Goal: Information Seeking & Learning: Check status

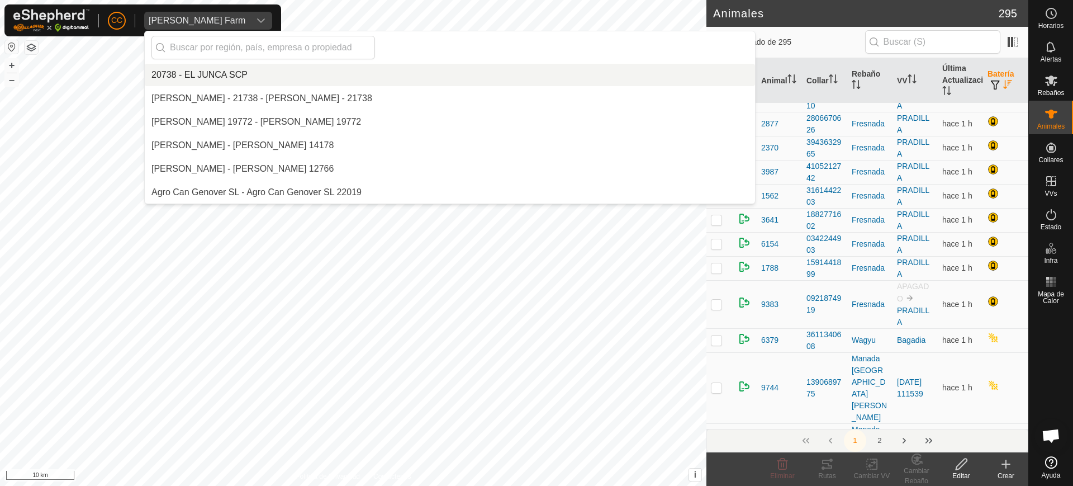
click at [177, 15] on span "[PERSON_NAME] Farm" at bounding box center [197, 21] width 106 height 18
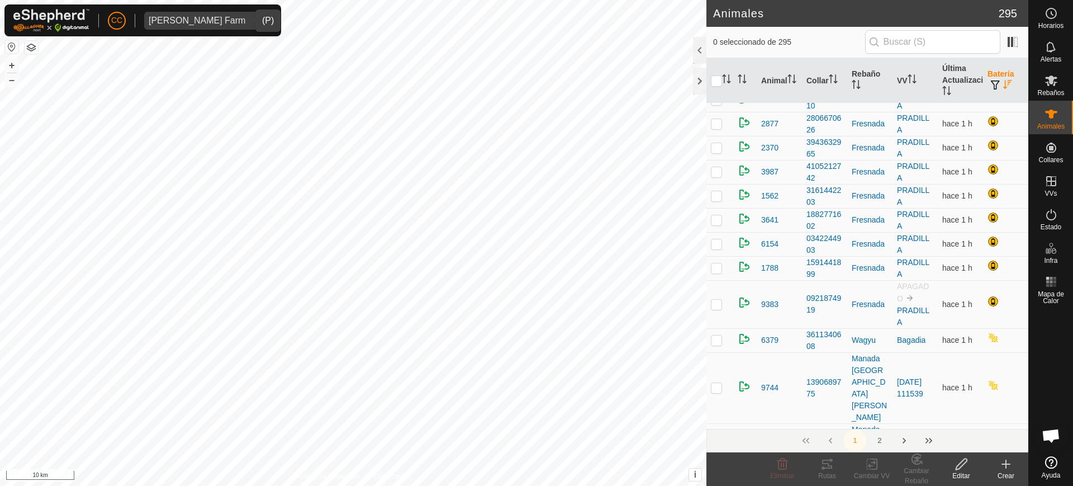
click at [179, 26] on span "[PERSON_NAME] Farm" at bounding box center [197, 21] width 106 height 18
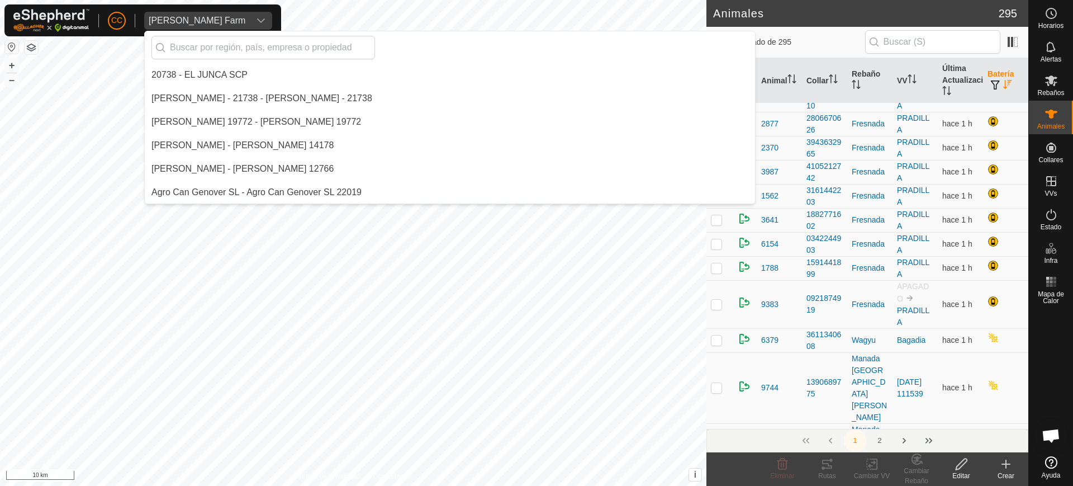
scroll to position [3170, 0]
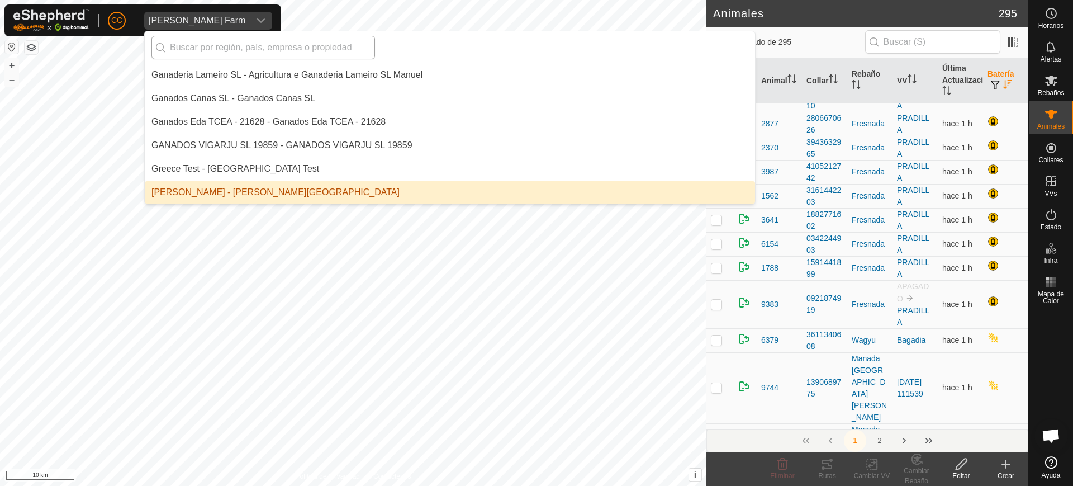
click at [312, 50] on input "text" at bounding box center [264, 47] width 224 height 23
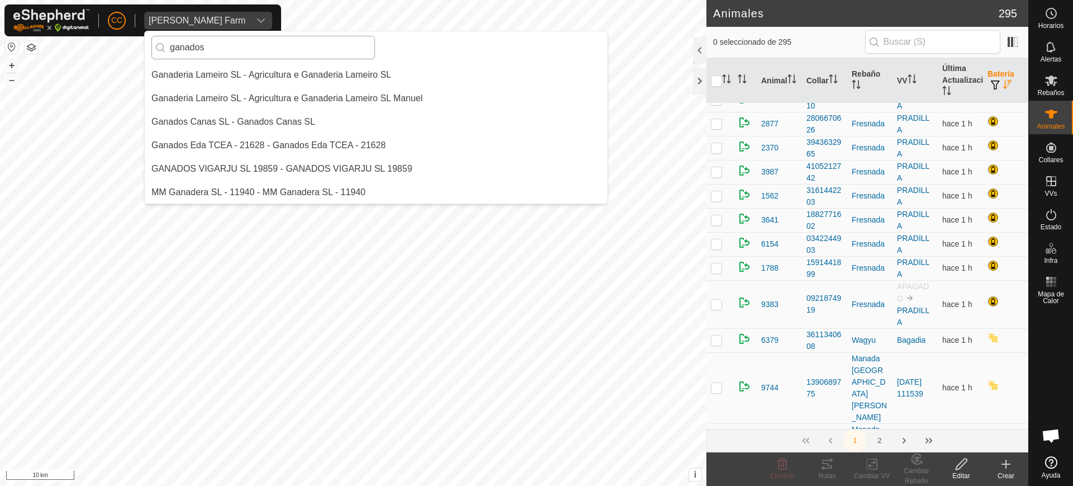
scroll to position [0, 0]
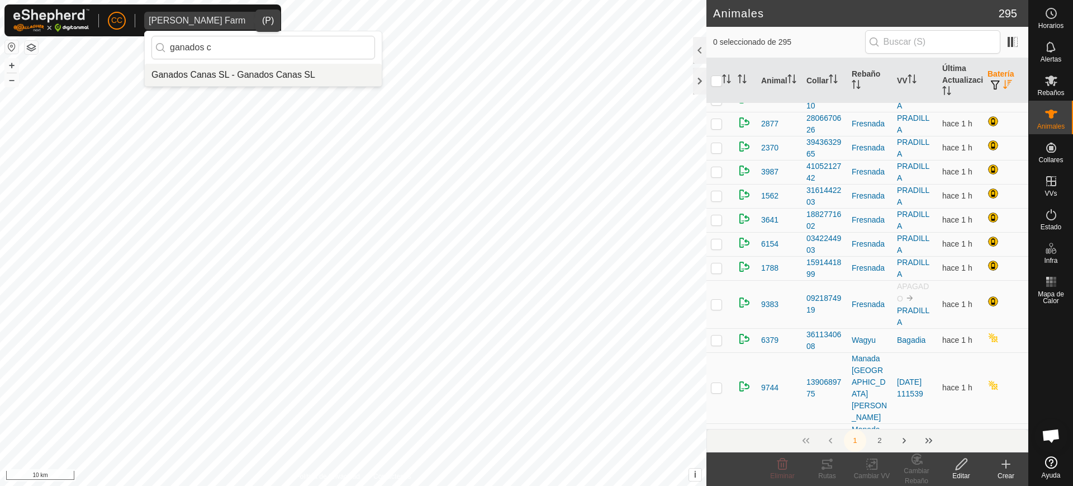
type input "ganados c"
click at [297, 77] on li "Ganados Canas SL - Ganados Canas SL" at bounding box center [263, 75] width 237 height 22
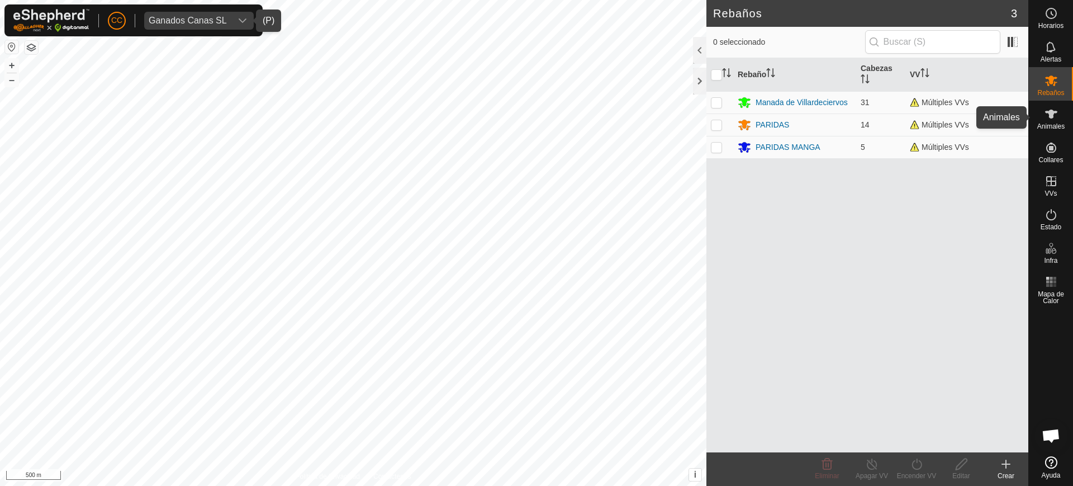
click at [1059, 129] on span "Animales" at bounding box center [1051, 126] width 27 height 7
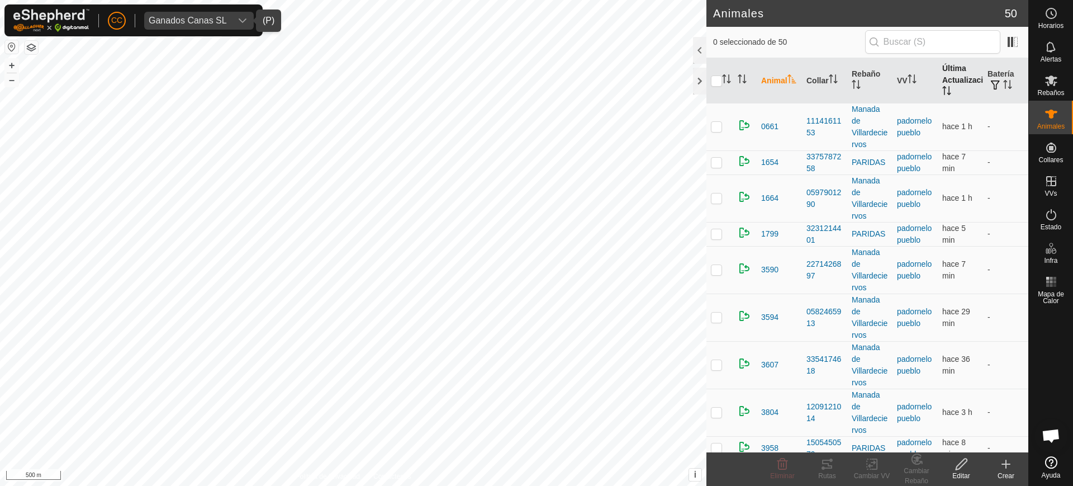
click at [959, 79] on th "Última Actualización" at bounding box center [960, 80] width 45 height 45
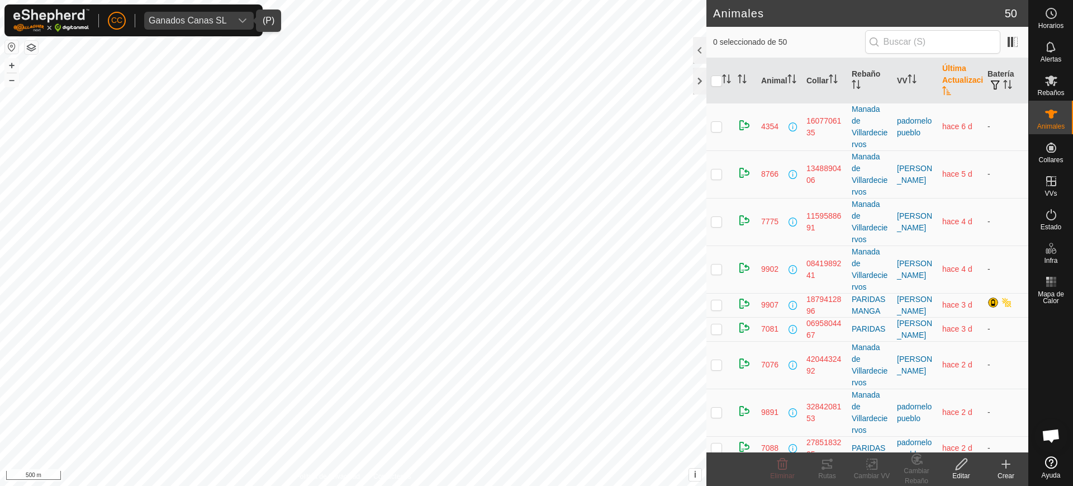
click at [201, 20] on div "Ganados Canas SL" at bounding box center [188, 20] width 78 height 9
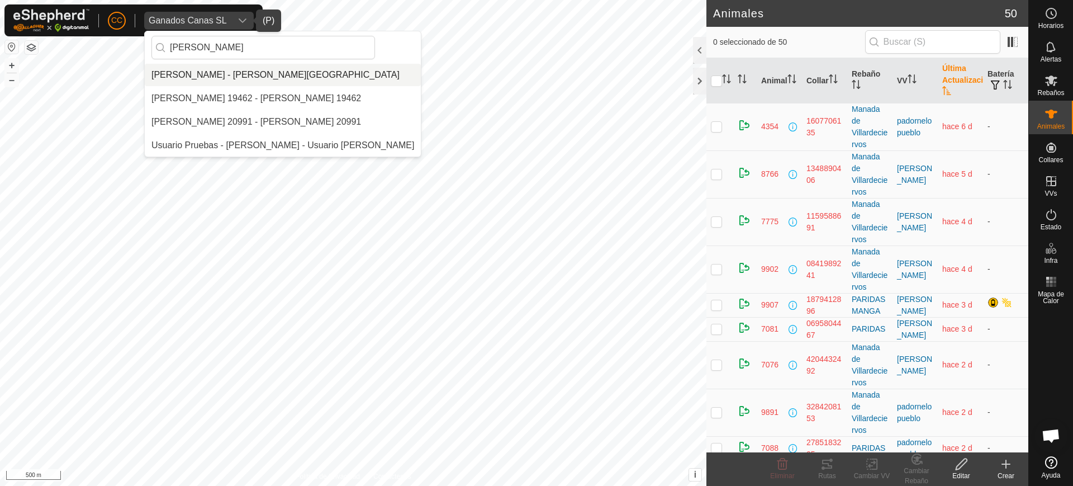
type input "grego"
click at [299, 77] on li "Gregorio Alarcia Monja - Alarcia Monja Farm" at bounding box center [283, 75] width 276 height 22
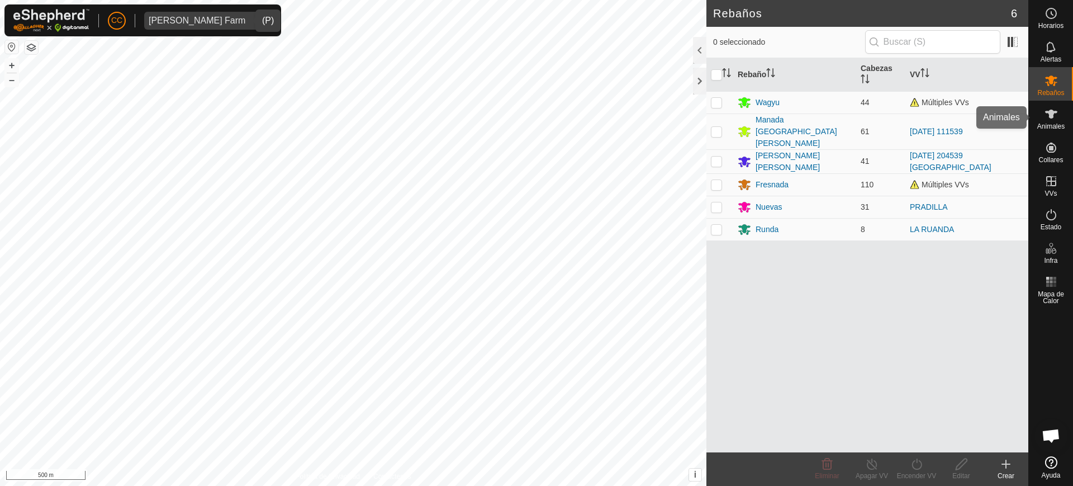
click at [1054, 127] on span "Animales" at bounding box center [1051, 126] width 27 height 7
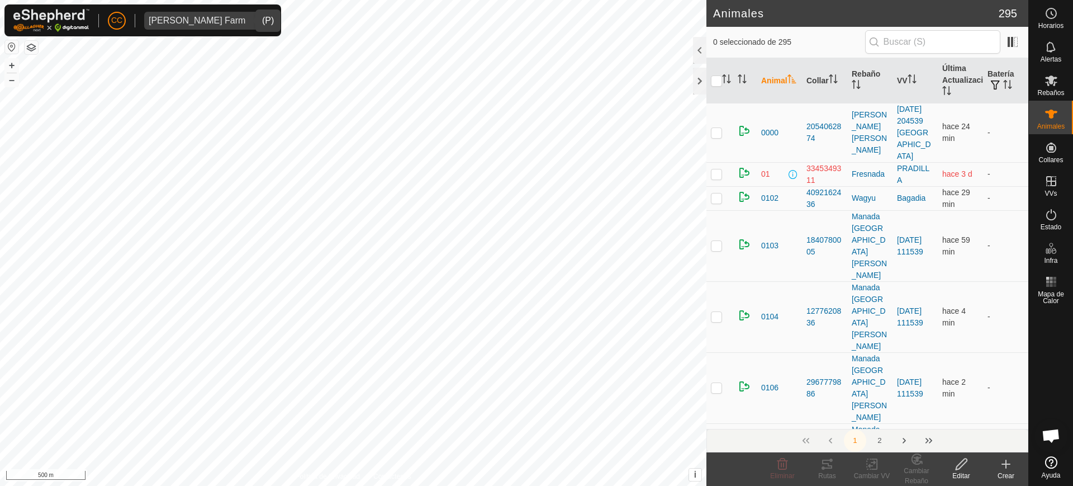
click at [788, 83] on icon "Activar para ordenar" at bounding box center [792, 78] width 8 height 9
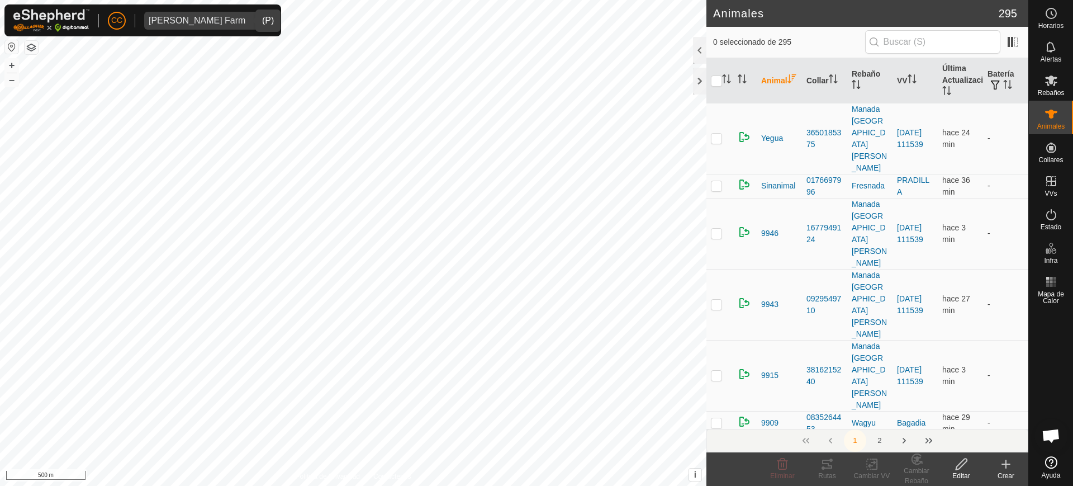
click at [788, 83] on icon "Activar para ordenar" at bounding box center [792, 78] width 8 height 9
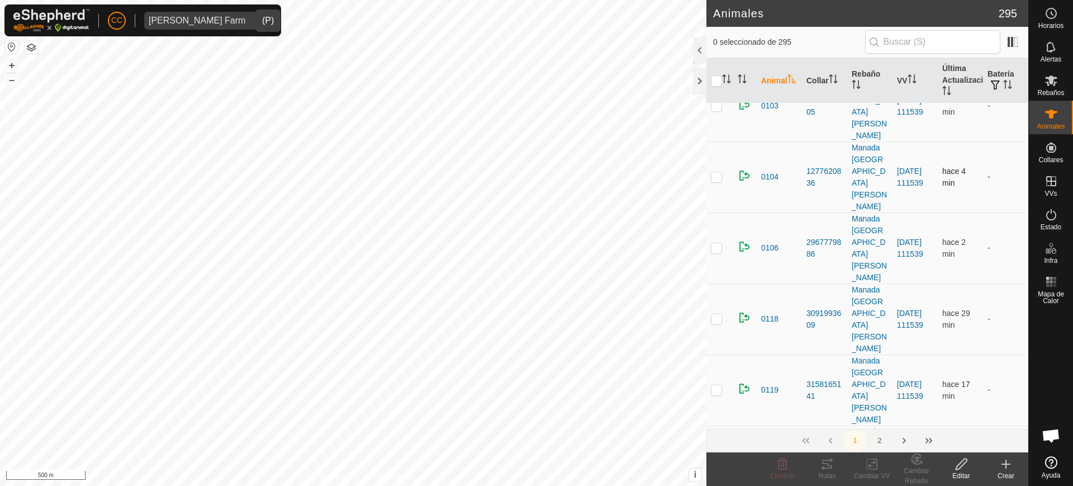
scroll to position [144, 0]
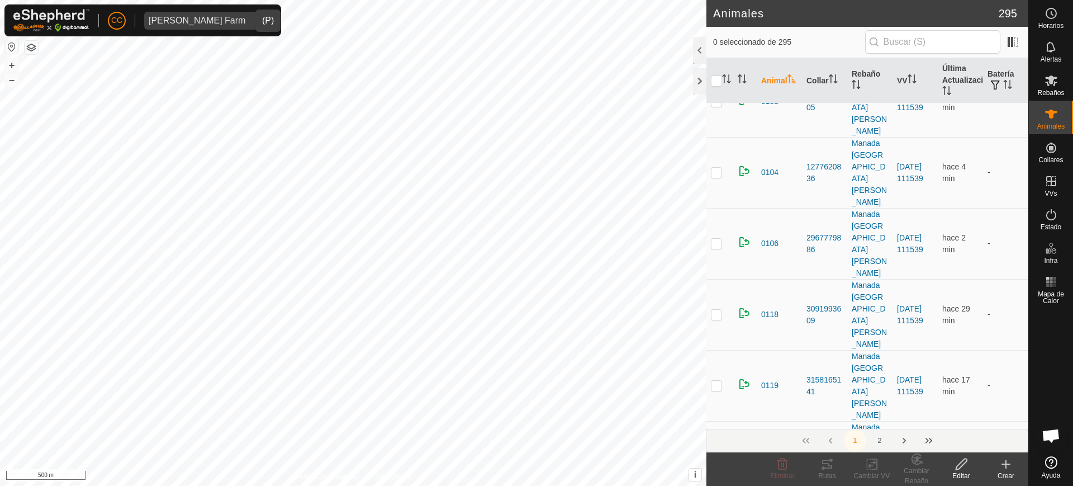
click at [788, 80] on icon "Activar para ordenar" at bounding box center [792, 78] width 9 height 9
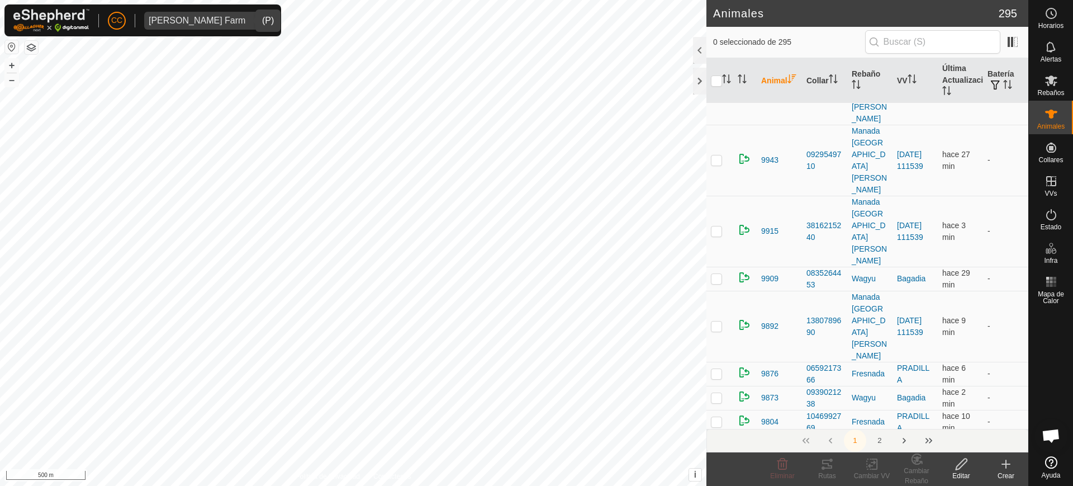
click at [788, 81] on icon "Activar para ordenar" at bounding box center [792, 78] width 9 height 9
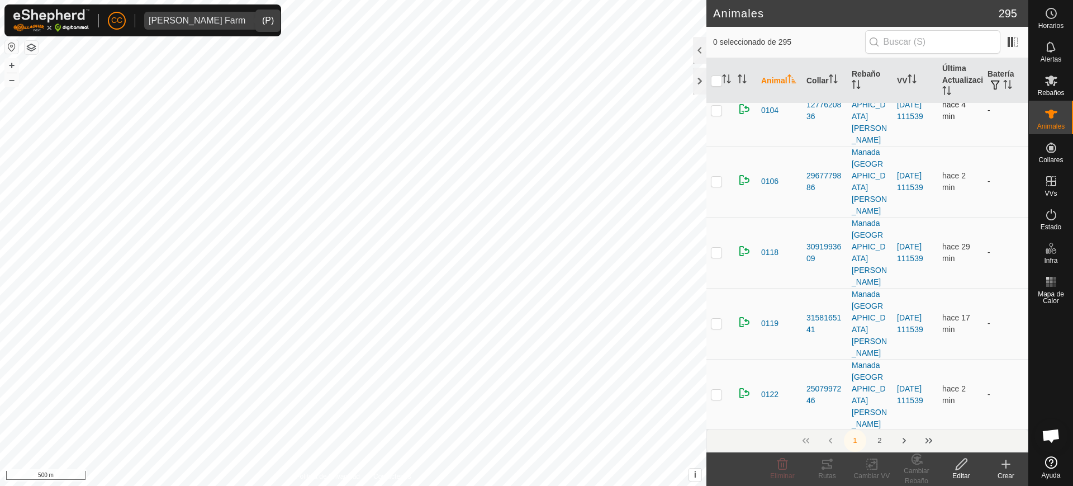
scroll to position [210, 0]
click at [788, 83] on icon "Activar para ordenar" at bounding box center [792, 78] width 9 height 9
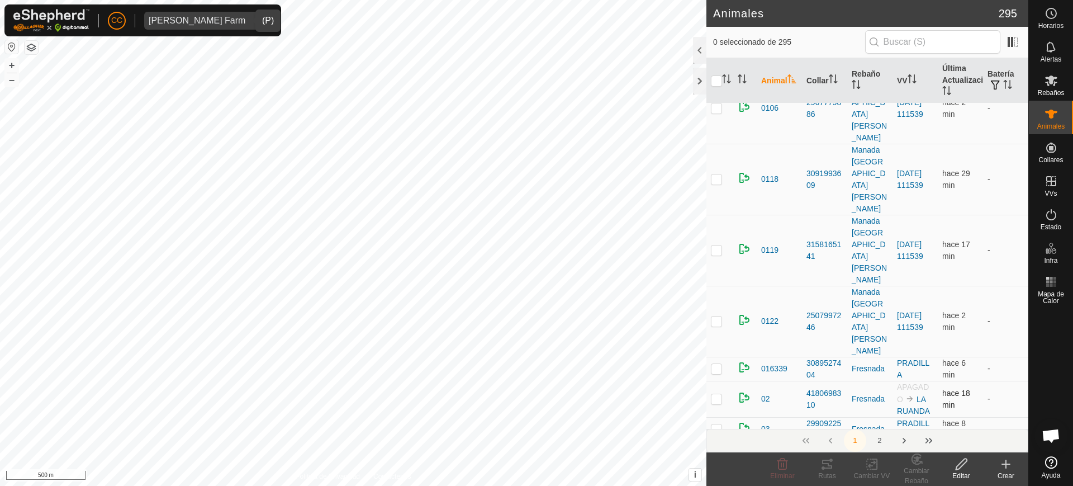
scroll to position [280, 0]
click at [892, 42] on input "text" at bounding box center [932, 41] width 135 height 23
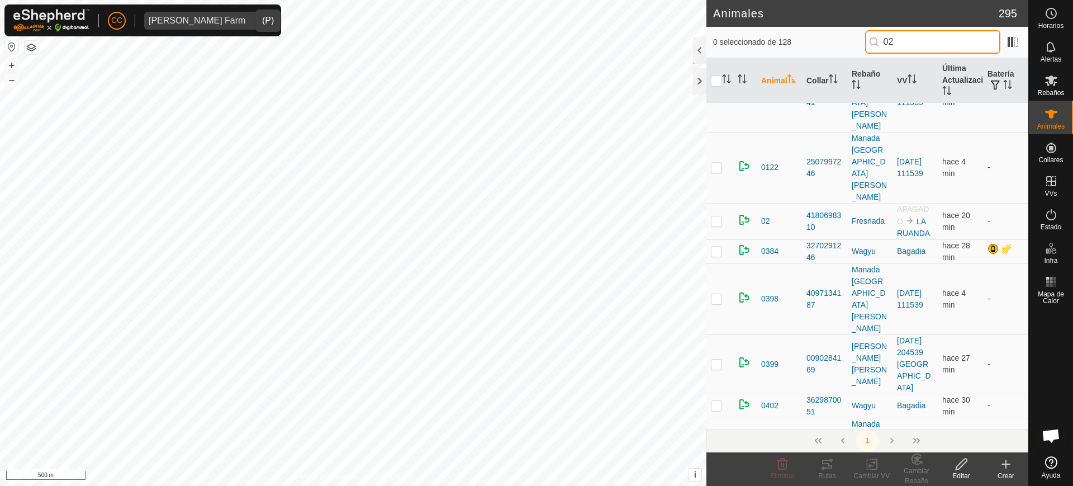
scroll to position [415, 0]
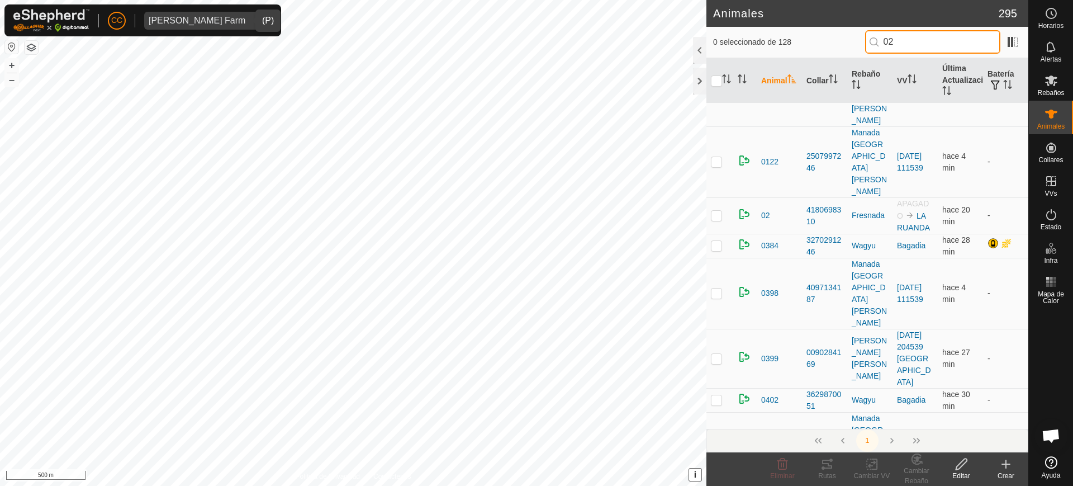
type input "02"
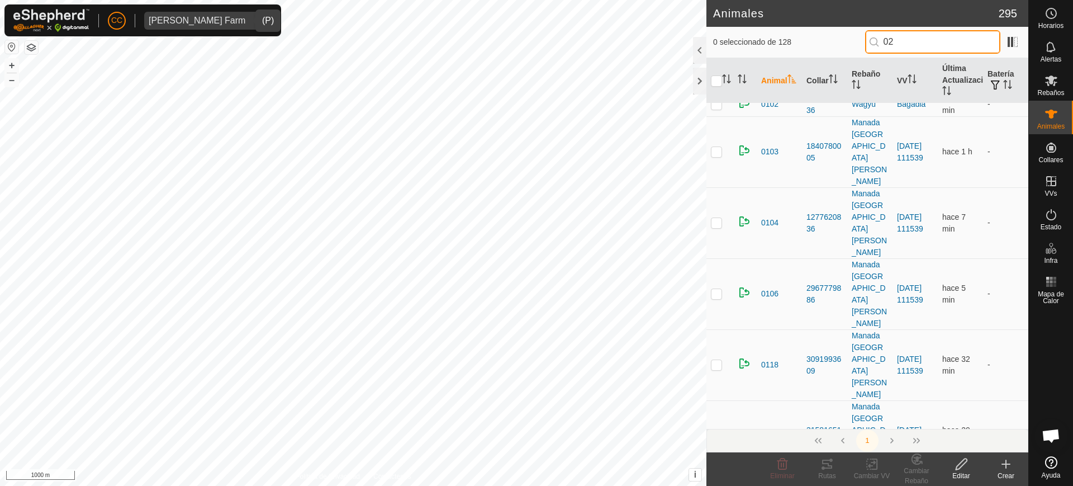
scroll to position [140, 0]
click at [714, 485] on p-checkbox at bounding box center [716, 490] width 11 height 9
checkbox input "true"
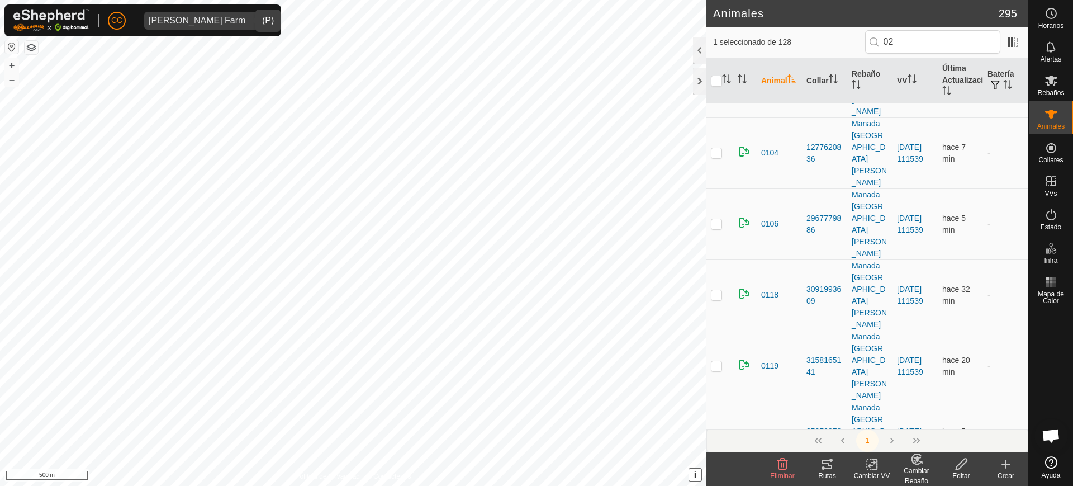
scroll to position [0, 0]
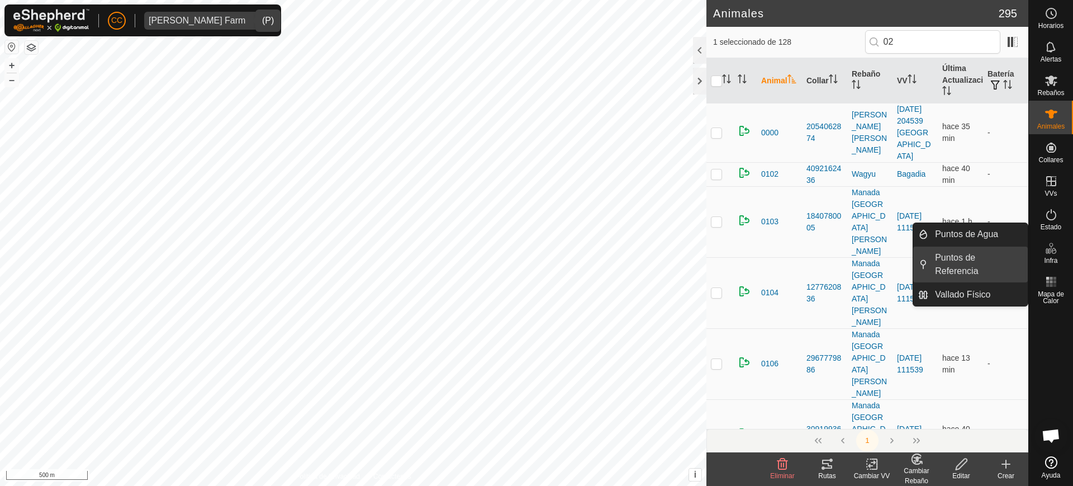
click at [1004, 259] on link "Puntos de Referencia" at bounding box center [979, 265] width 100 height 36
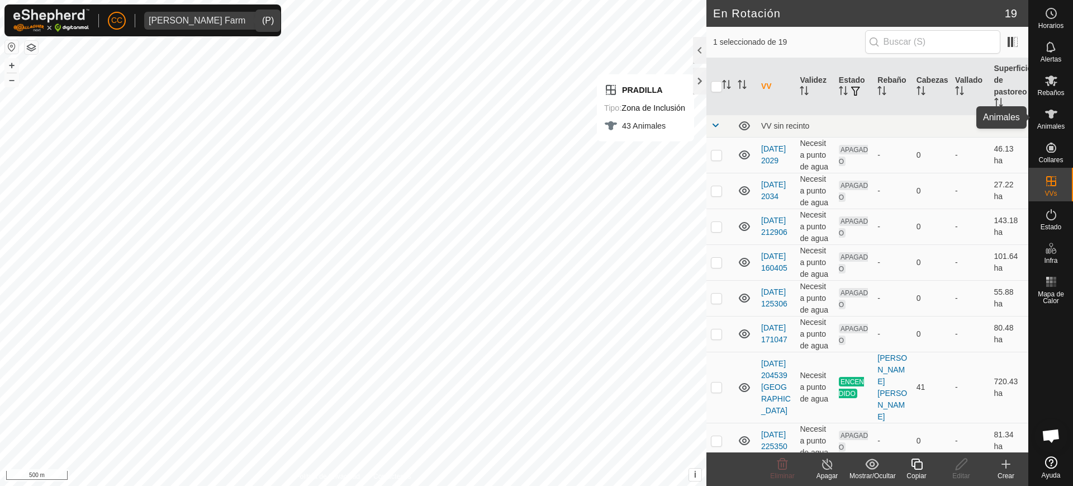
click at [1047, 116] on icon at bounding box center [1051, 113] width 13 height 13
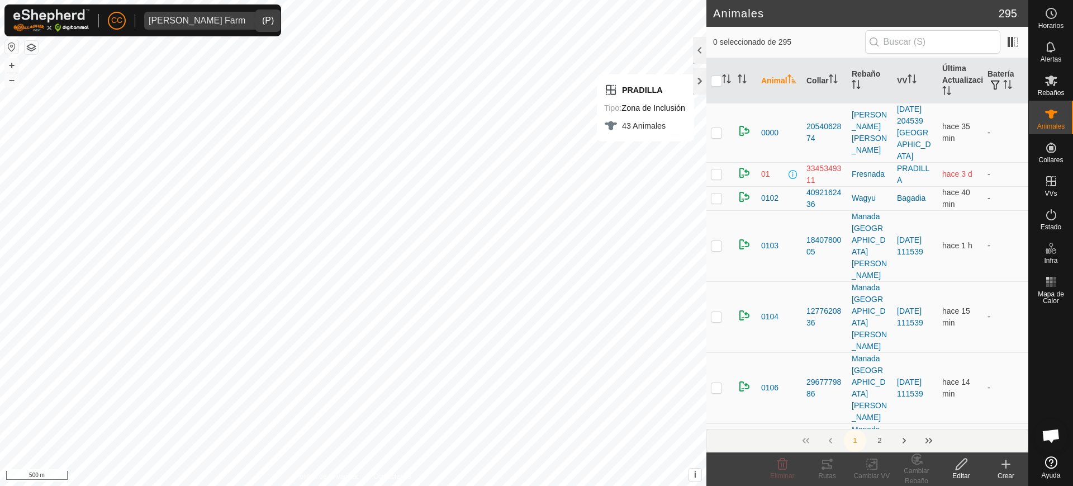
click at [976, 42] on input "text" at bounding box center [932, 41] width 135 height 23
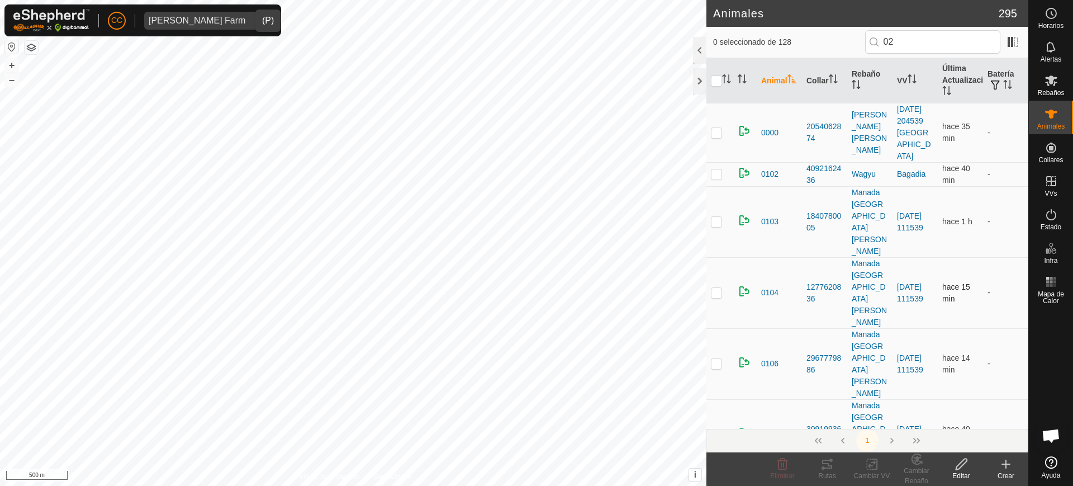
type input "02"
click at [903, 37] on input "02" at bounding box center [932, 41] width 135 height 23
drag, startPoint x: 903, startPoint y: 37, endPoint x: 882, endPoint y: 40, distance: 21.4
click at [882, 40] on input "02" at bounding box center [932, 41] width 135 height 23
click at [917, 77] on th "VV" at bounding box center [915, 80] width 45 height 45
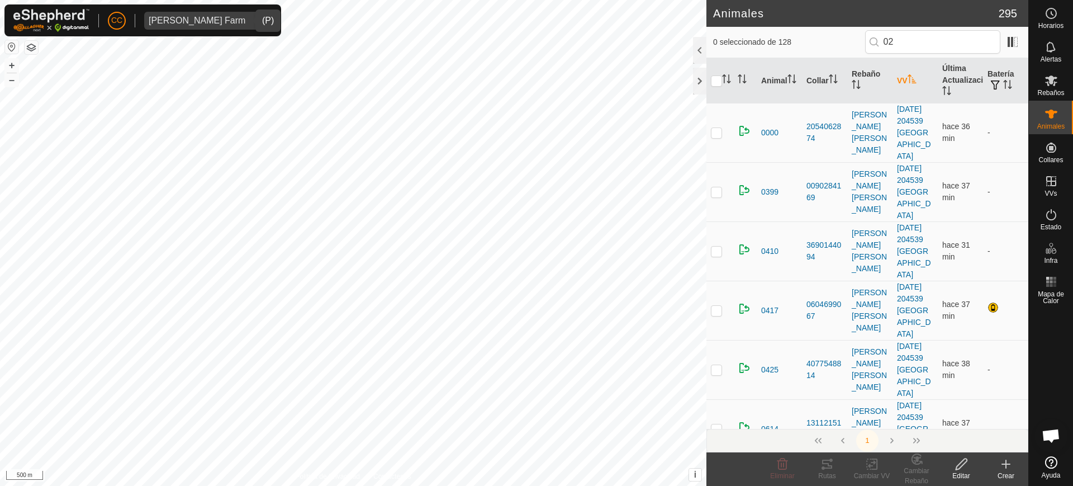
click at [912, 78] on icon "Activar para ordenar" at bounding box center [912, 78] width 9 height 9
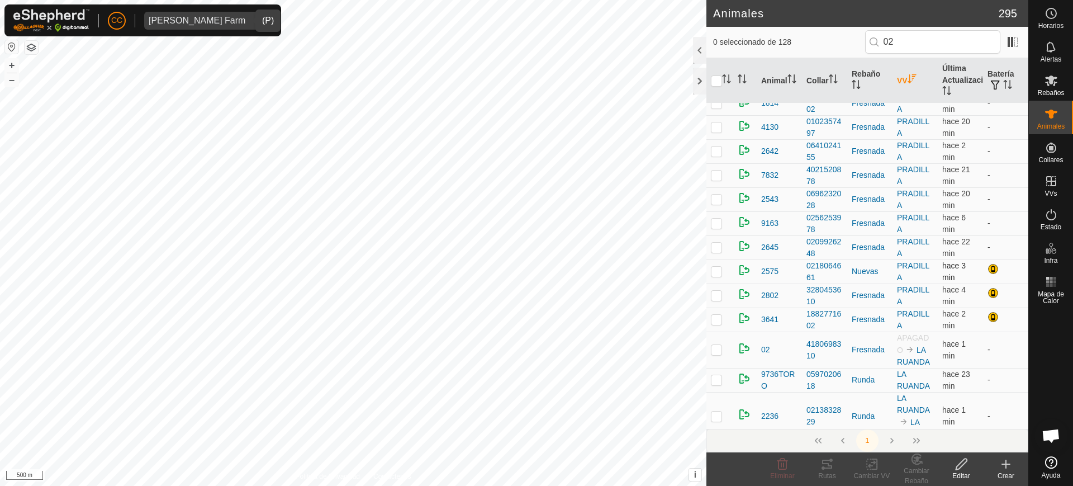
scroll to position [130, 0]
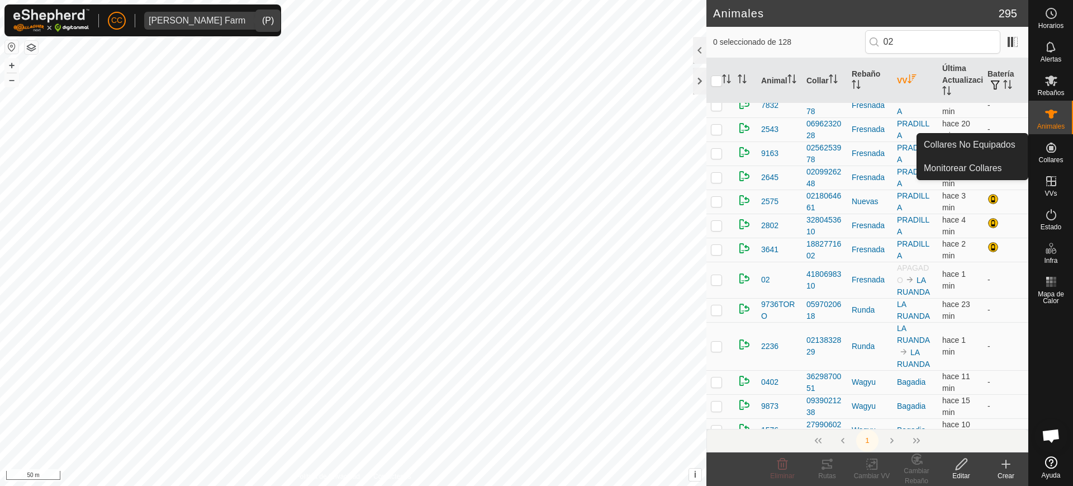
click at [1055, 148] on icon at bounding box center [1051, 147] width 13 height 13
click at [1045, 149] on icon at bounding box center [1051, 147] width 13 height 13
click at [992, 144] on link "Collares No Equipados" at bounding box center [972, 145] width 111 height 22
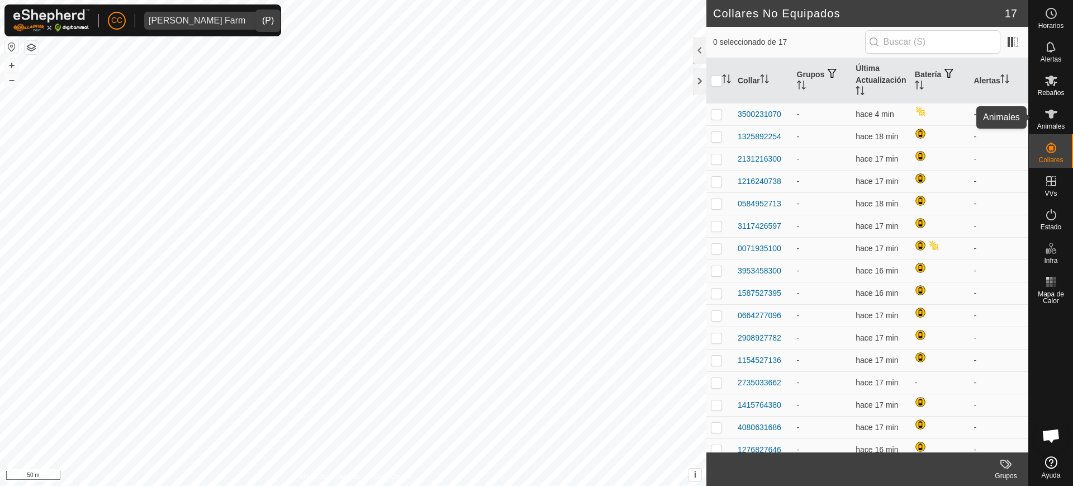
drag, startPoint x: 1066, startPoint y: 121, endPoint x: 1055, endPoint y: 188, distance: 68.5
click at [1066, 121] on div "Animales" at bounding box center [1051, 118] width 44 height 34
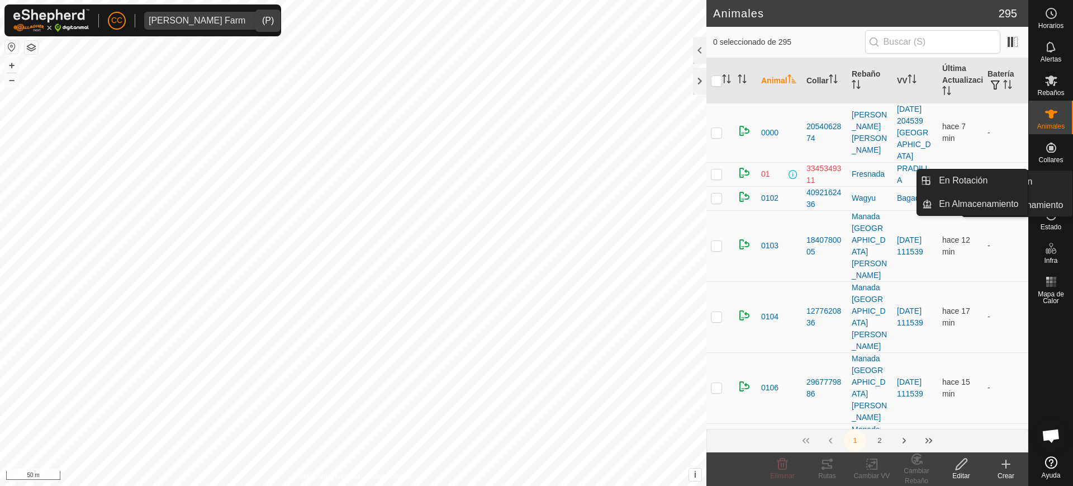
click at [1055, 194] on link "En Almacenamiento" at bounding box center [1025, 205] width 96 height 22
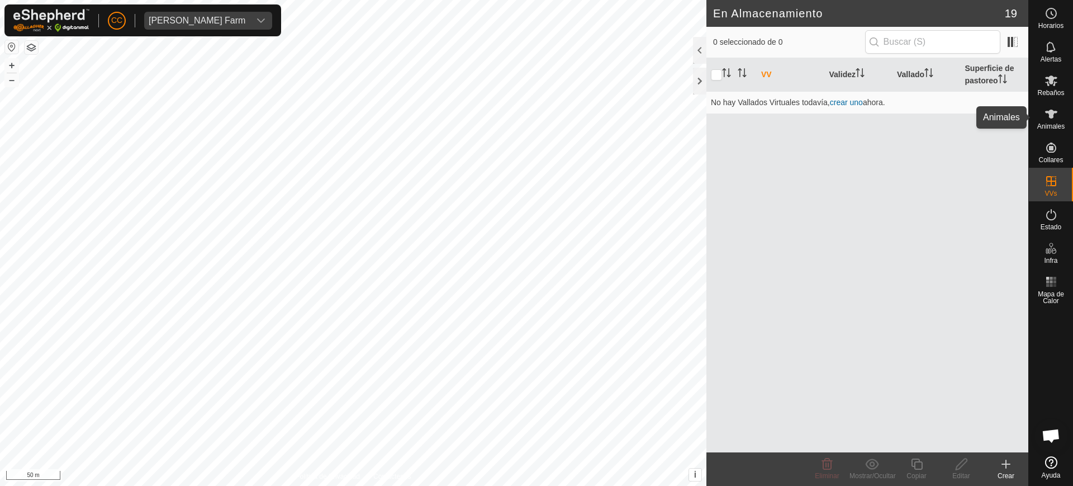
click at [1049, 109] on icon at bounding box center [1051, 113] width 13 height 13
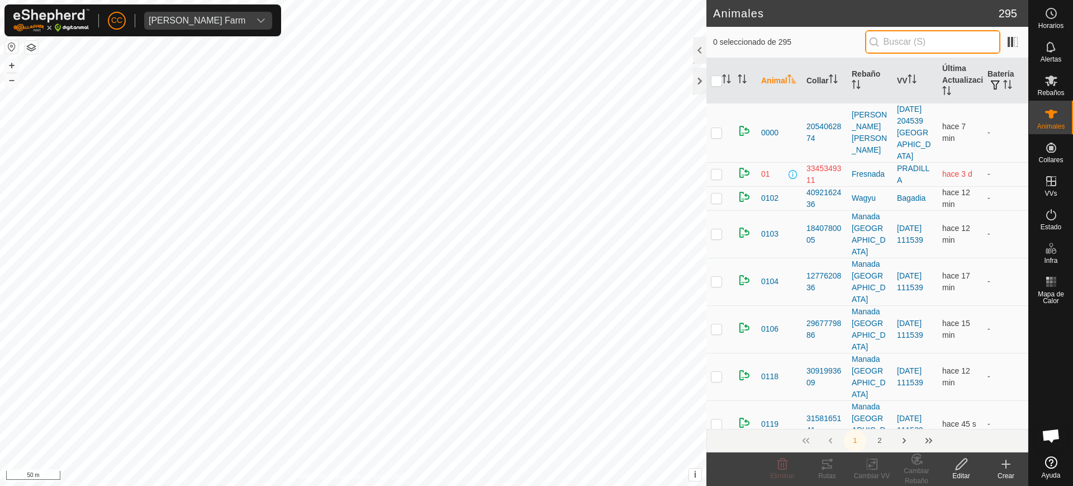
click at [915, 45] on input "text" at bounding box center [932, 41] width 135 height 23
click at [903, 86] on th "VV" at bounding box center [915, 80] width 45 height 45
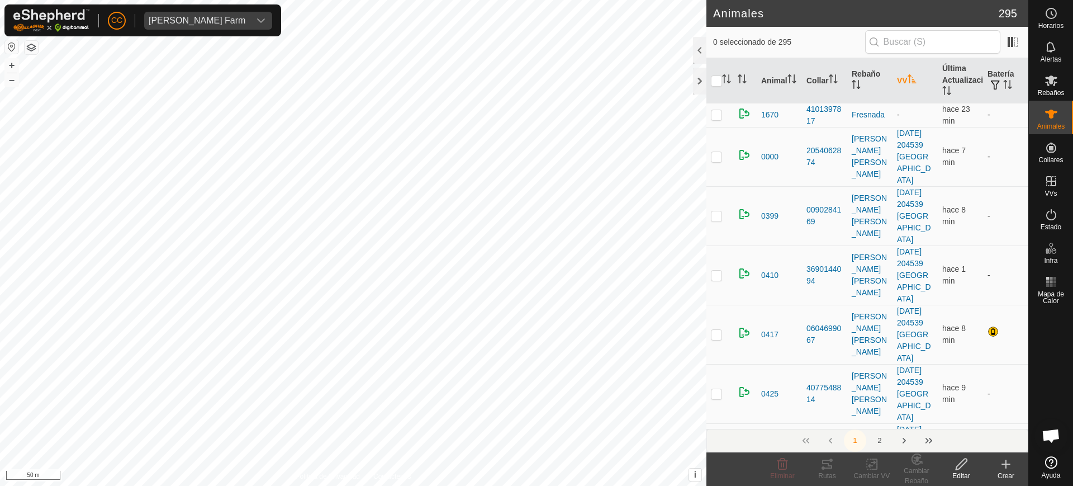
click at [908, 81] on icon "Activar para ordenar" at bounding box center [912, 78] width 9 height 9
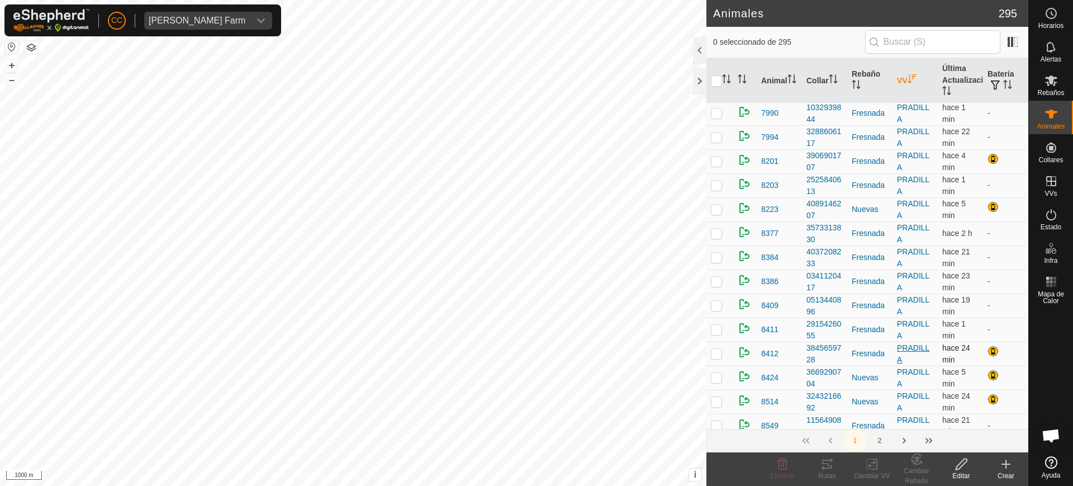
scroll to position [2446, 0]
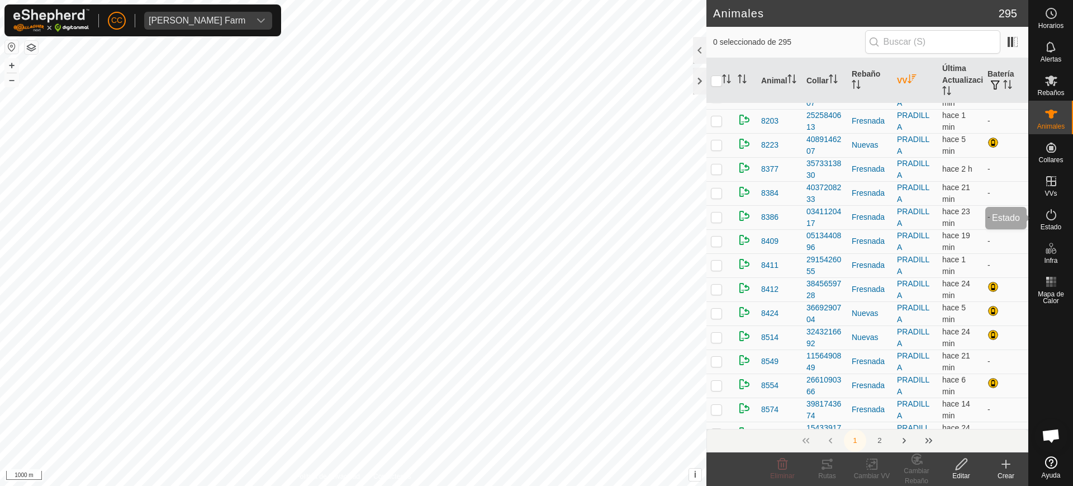
click at [1052, 219] on icon at bounding box center [1052, 214] width 10 height 11
click at [1052, 212] on icon at bounding box center [1052, 214] width 10 height 11
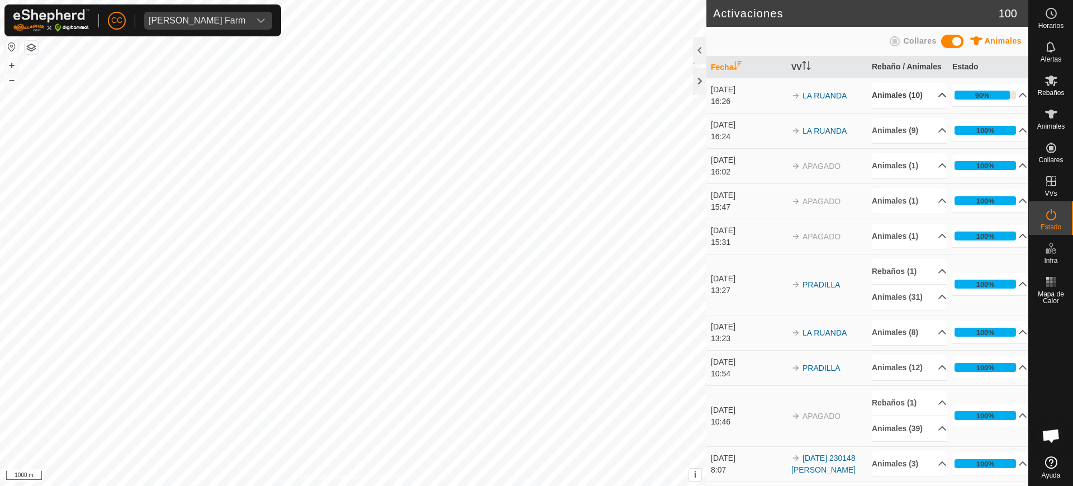
click at [926, 108] on p-accordion-header "Animales (10)" at bounding box center [909, 95] width 75 height 25
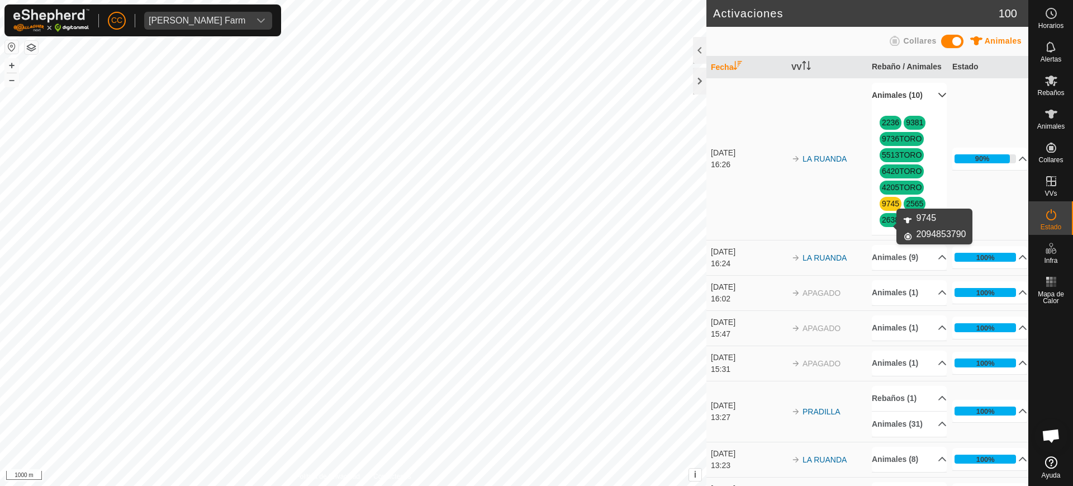
click at [882, 208] on link "9745" at bounding box center [890, 203] width 17 height 9
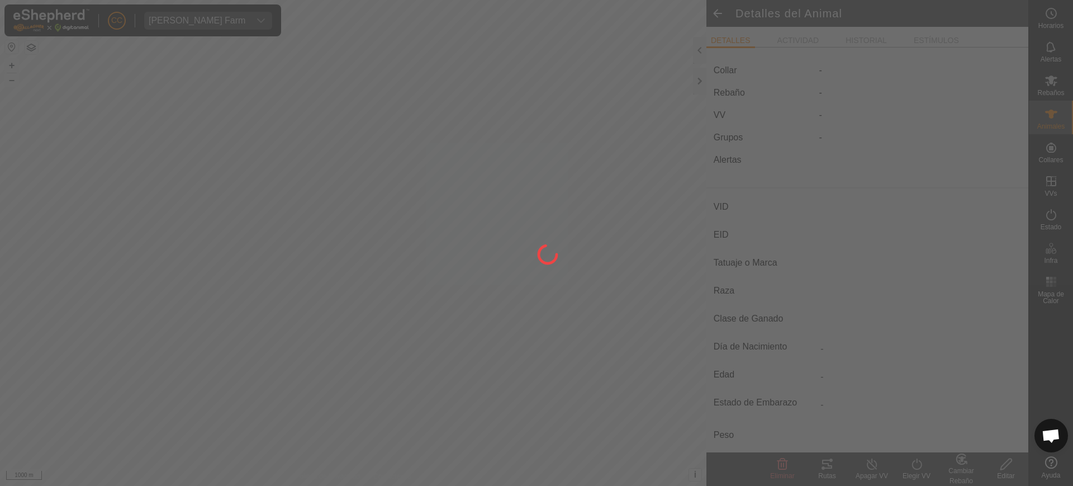
type input "9745"
type input "-"
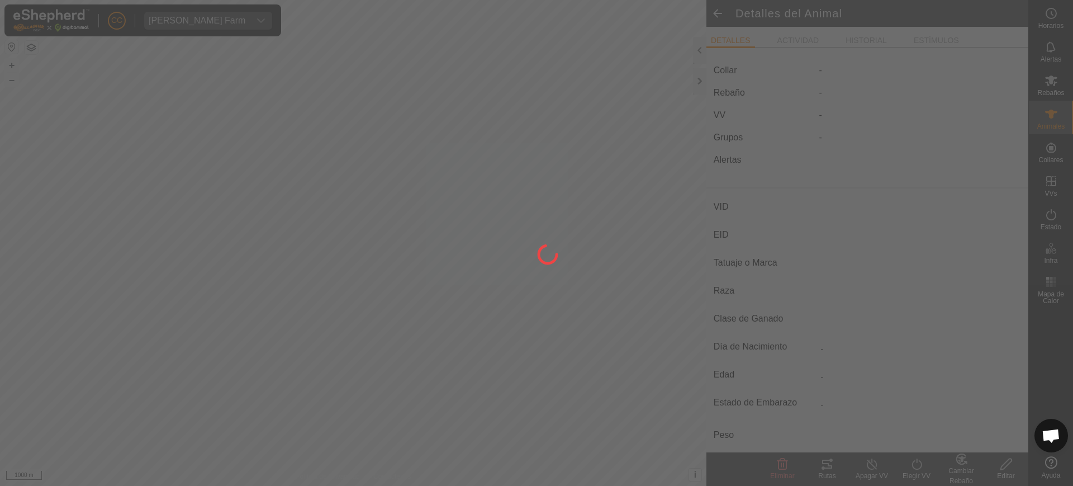
type input "0 kg"
type input "-"
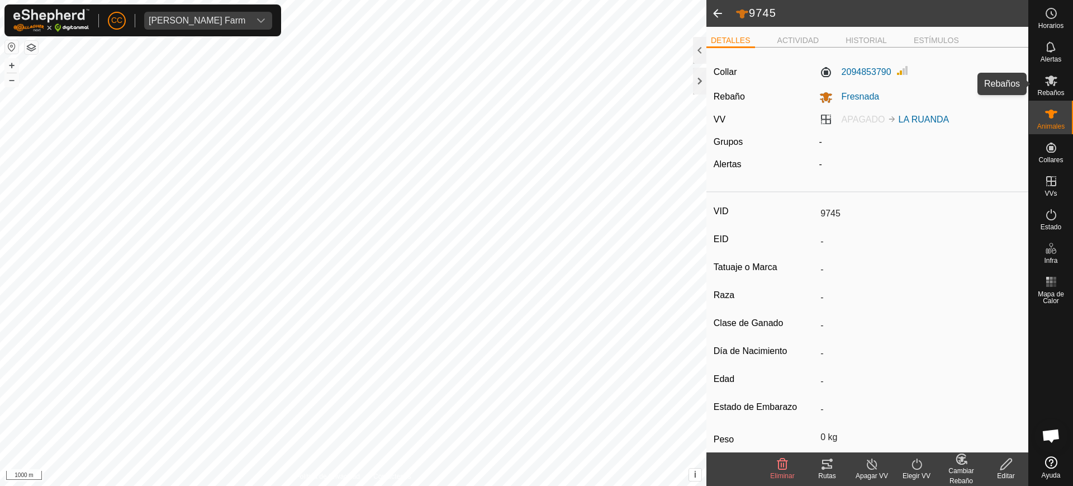
click at [1049, 92] on span "Rebaños" at bounding box center [1051, 92] width 27 height 7
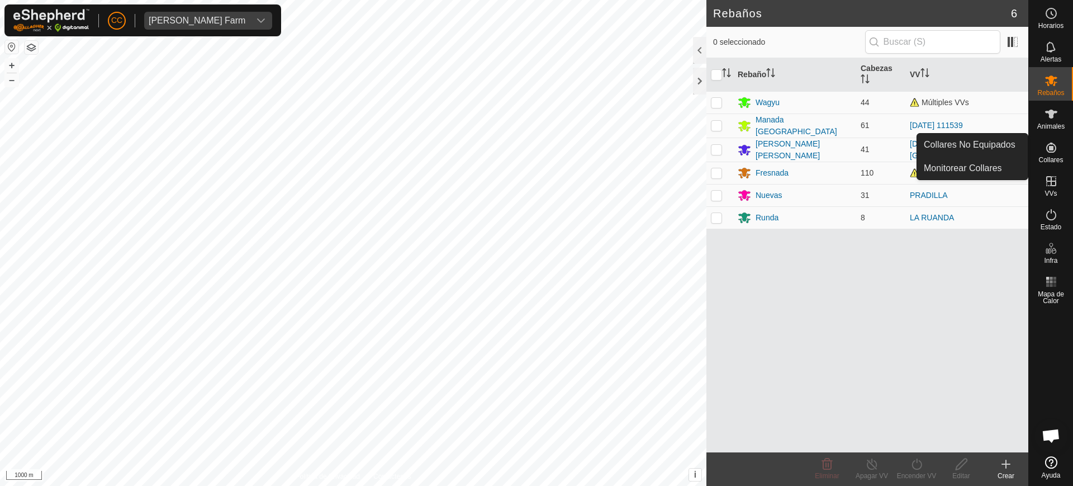
click at [1050, 150] on icon at bounding box center [1052, 148] width 10 height 10
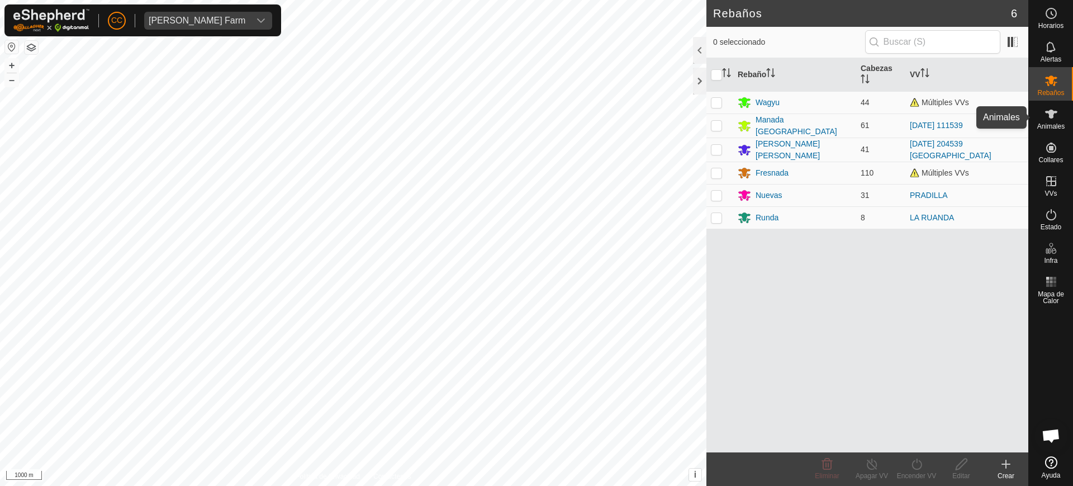
click at [1045, 119] on icon at bounding box center [1051, 113] width 13 height 13
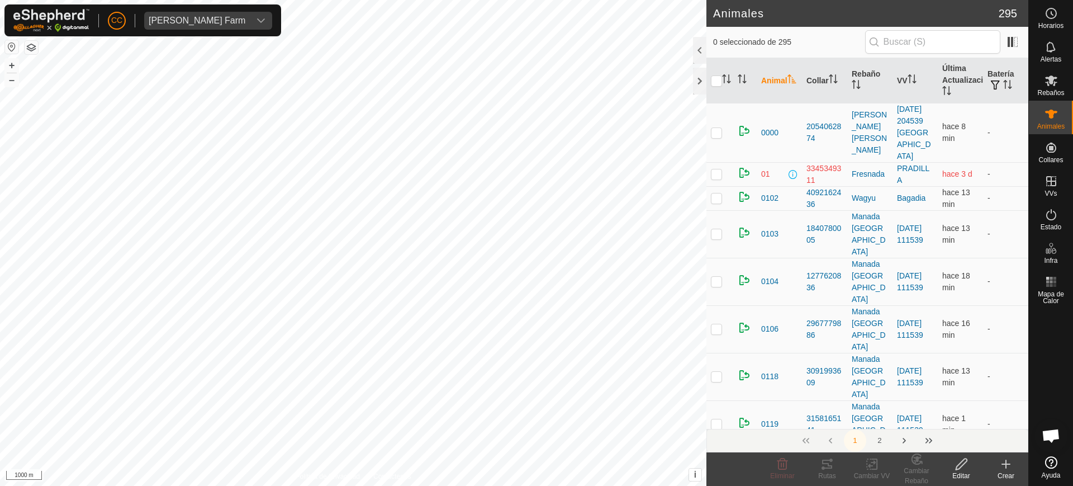
click at [940, 36] on input "text" at bounding box center [932, 41] width 135 height 23
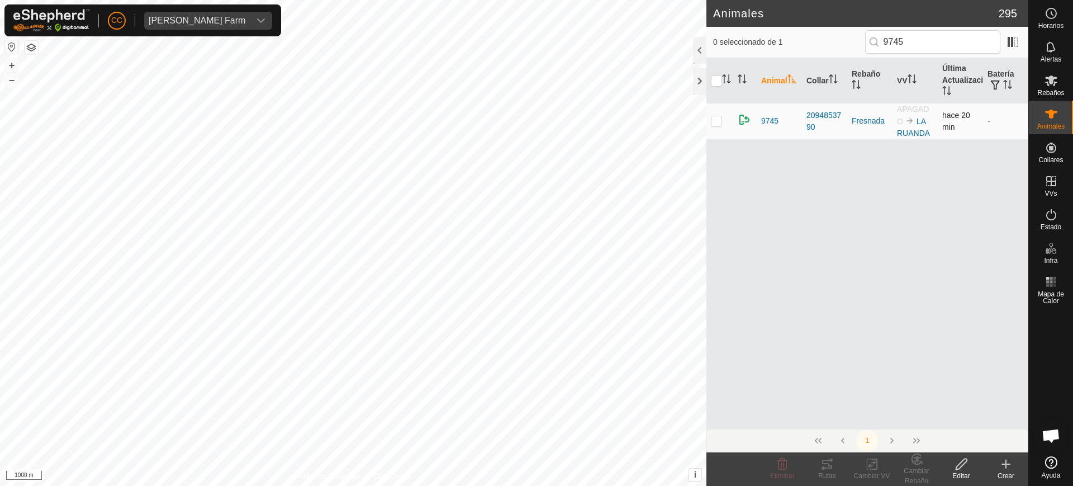
type input "9745"
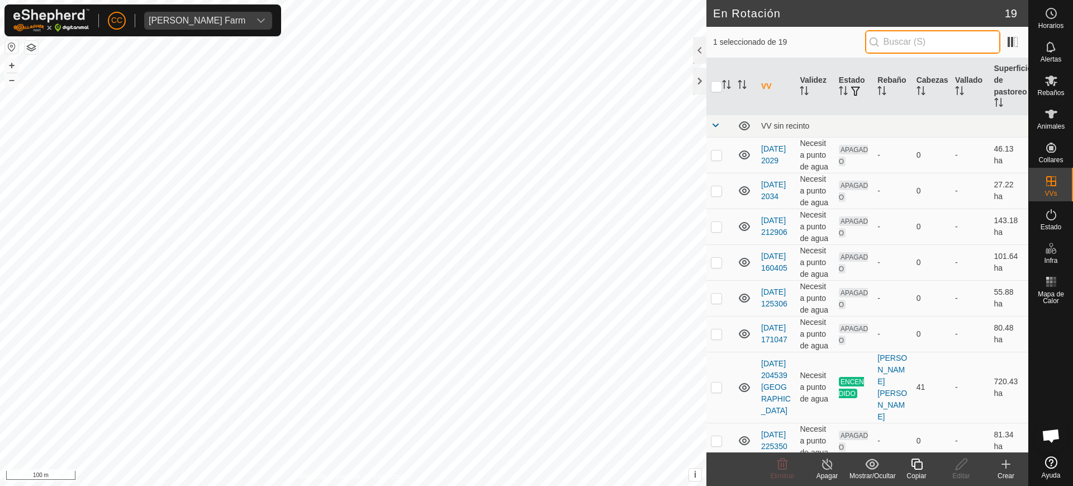
click at [945, 39] on input "text" at bounding box center [932, 41] width 135 height 23
click at [1055, 117] on icon at bounding box center [1051, 113] width 13 height 13
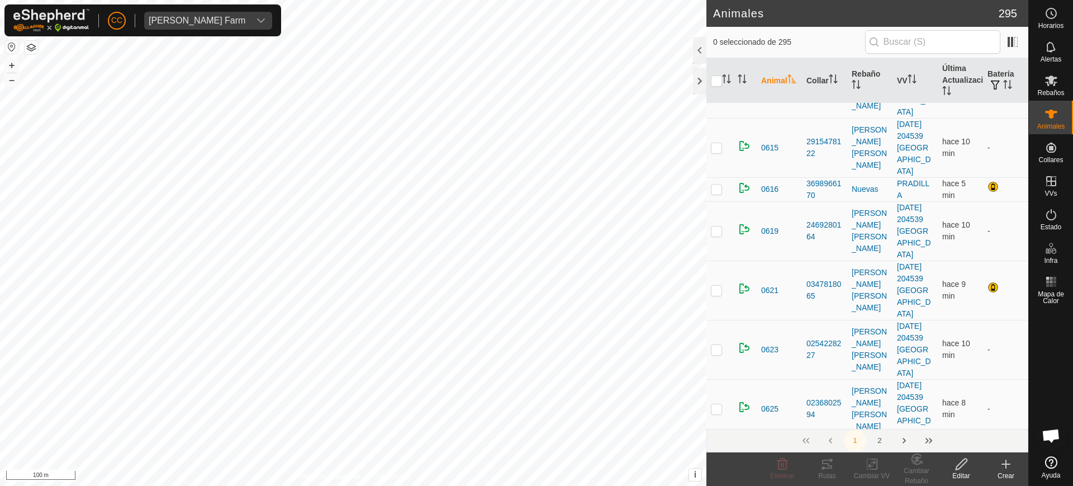
scroll to position [1188, 0]
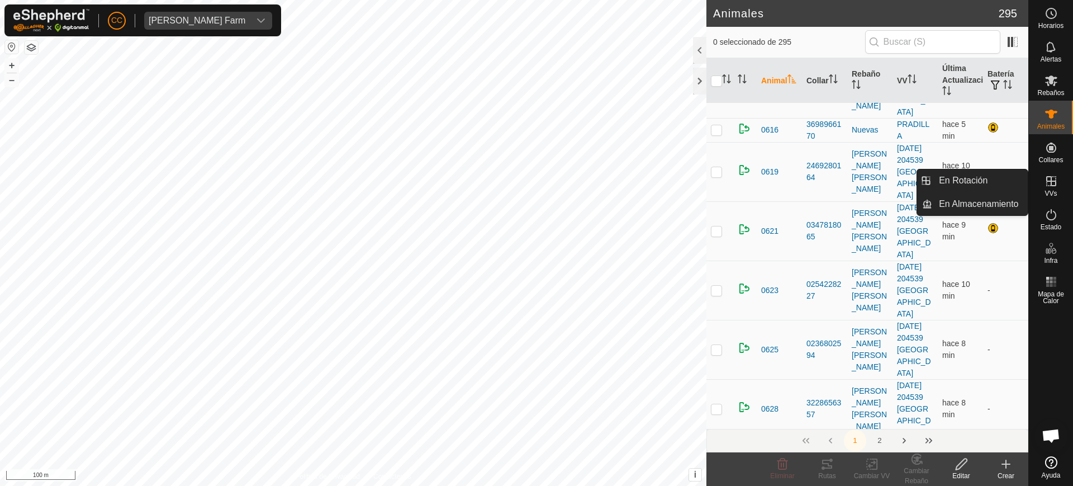
click at [1057, 178] on icon at bounding box center [1051, 180] width 13 height 13
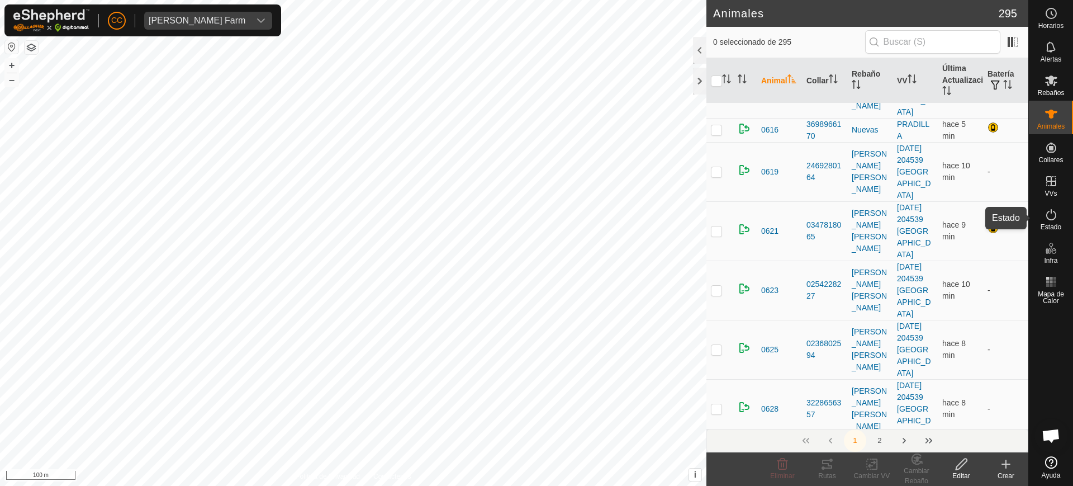
click at [1050, 224] on span "Estado" at bounding box center [1051, 227] width 21 height 7
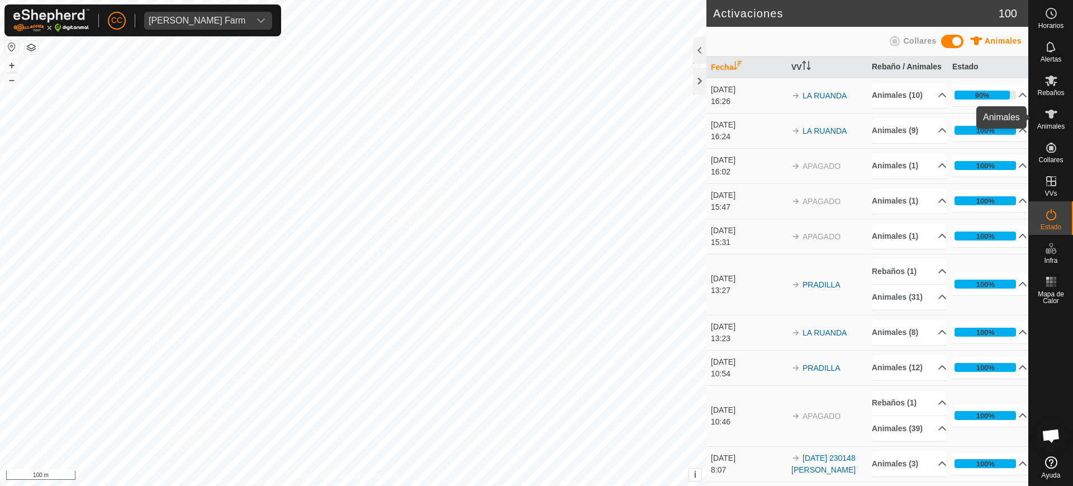
click at [1054, 124] on span "Animales" at bounding box center [1051, 126] width 27 height 7
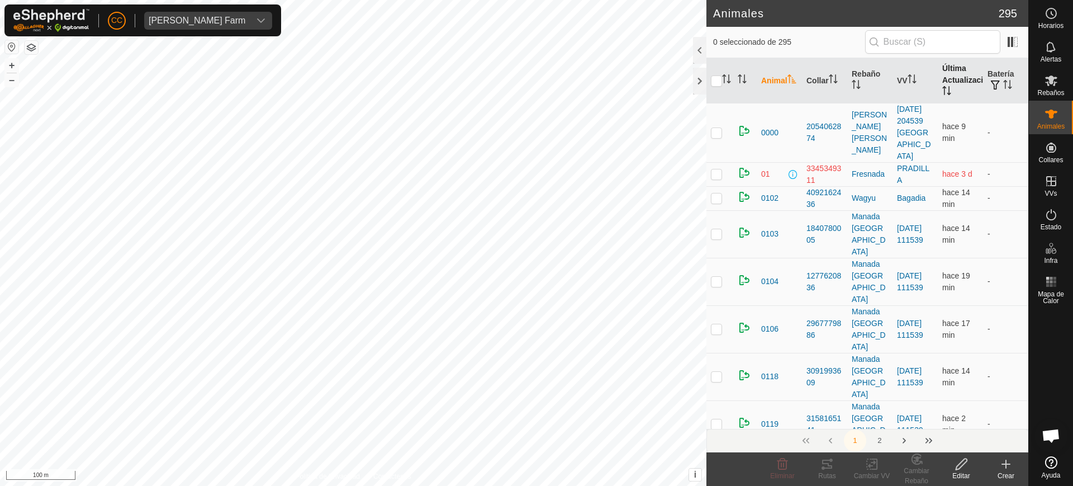
click at [943, 93] on icon "Activar para ordenar" at bounding box center [947, 90] width 9 height 9
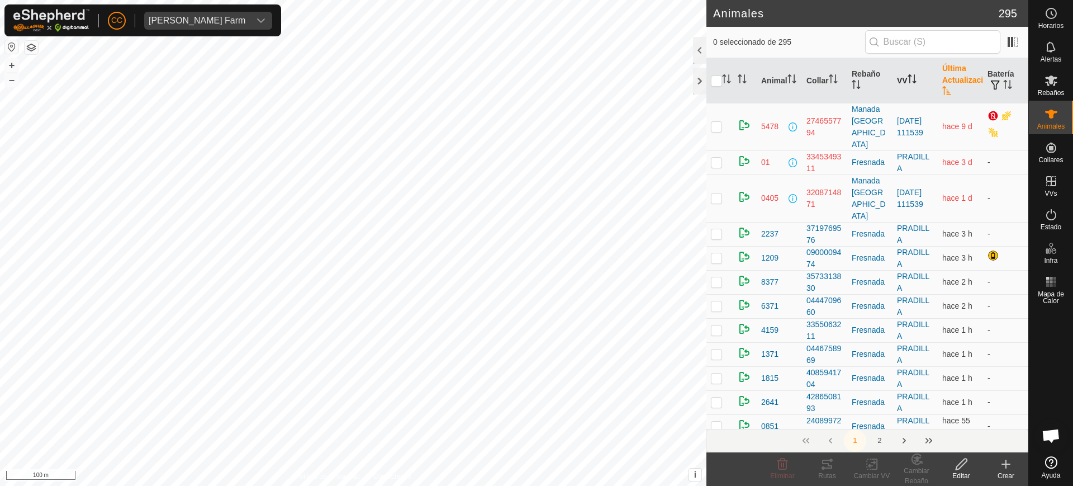
click at [906, 86] on th "VV" at bounding box center [915, 80] width 45 height 45
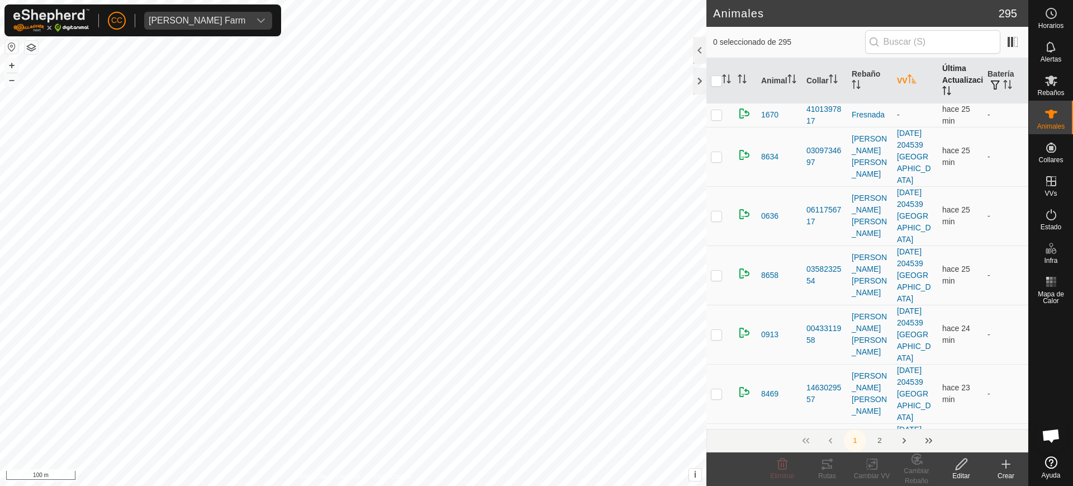
click at [906, 86] on th "VV" at bounding box center [915, 80] width 45 height 45
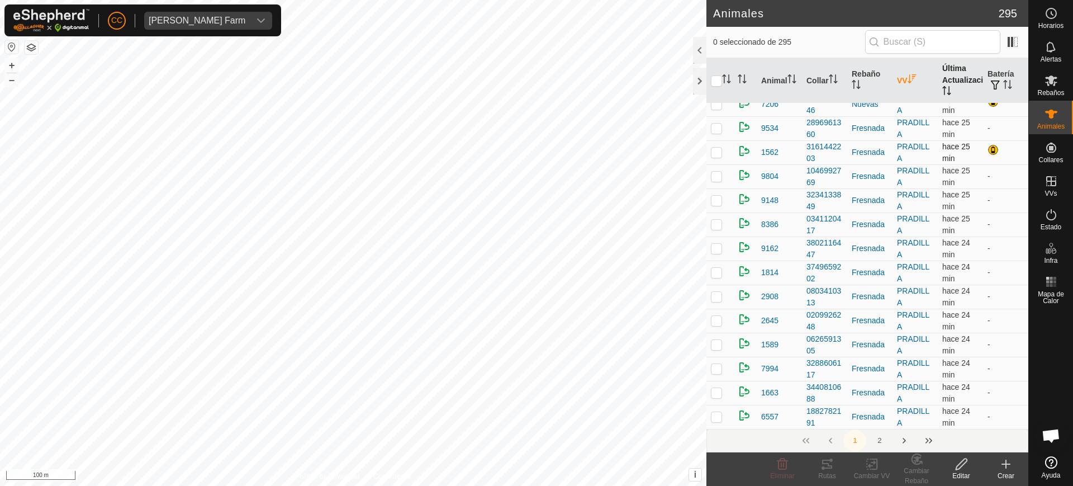
scroll to position [629, 0]
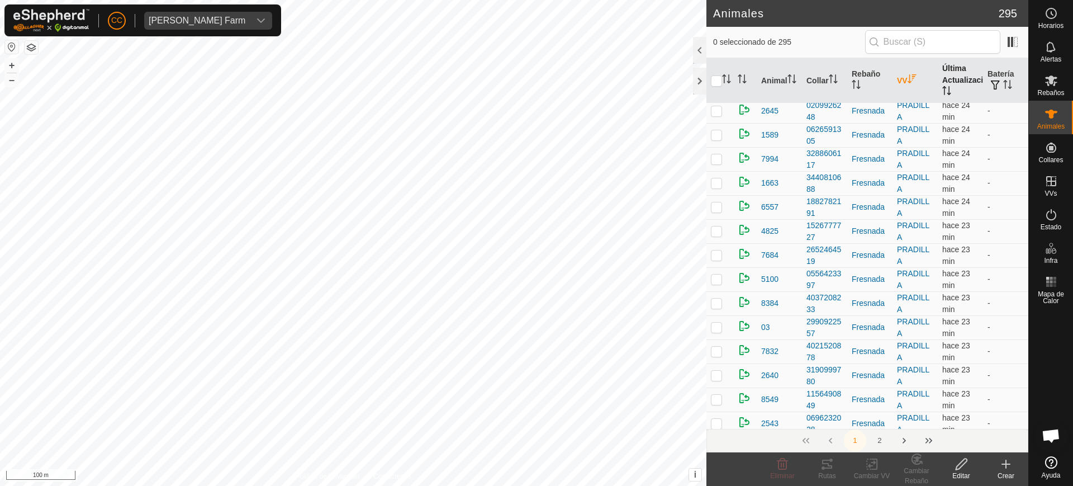
drag, startPoint x: 905, startPoint y: 76, endPoint x: 905, endPoint y: 98, distance: 21.8
click at [908, 76] on icon "Activar para ordenar" at bounding box center [912, 78] width 9 height 9
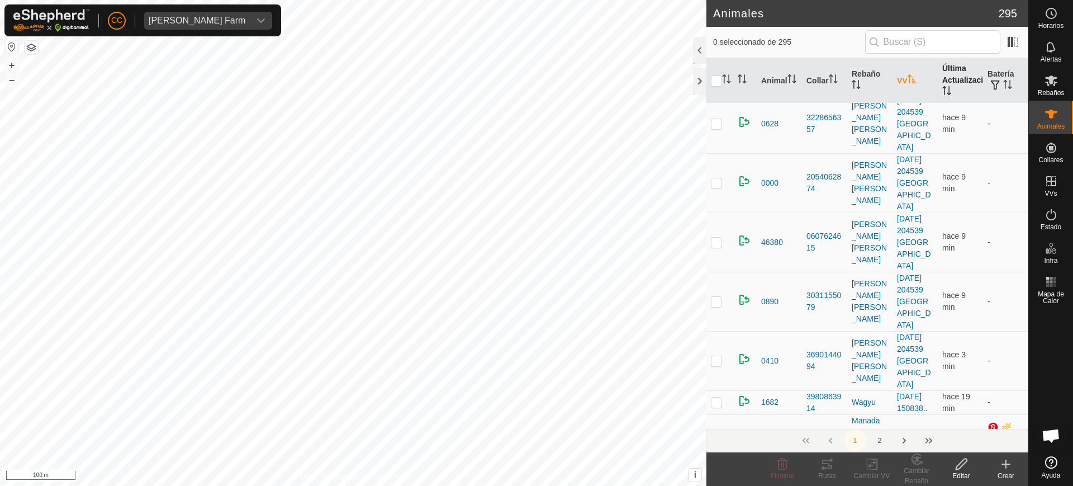
scroll to position [2376, 0]
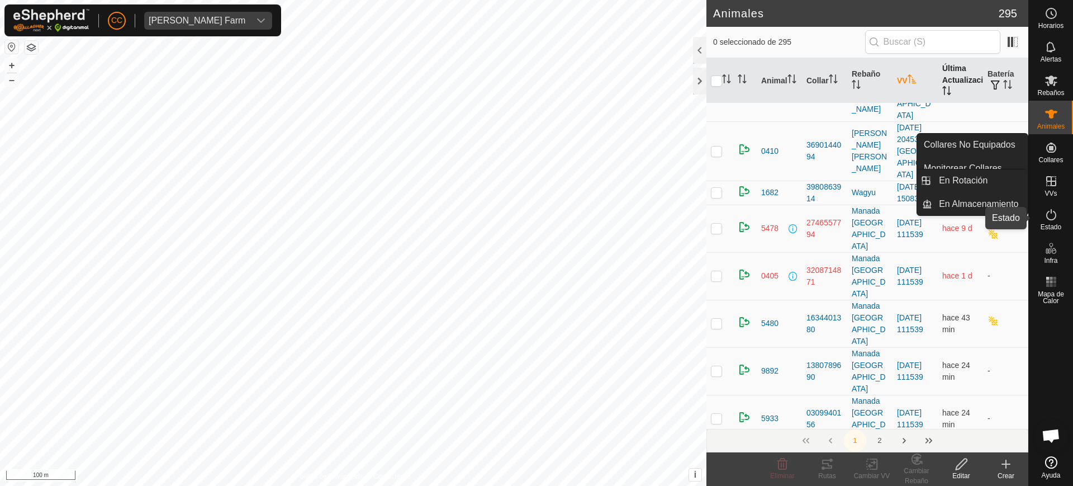
drag, startPoint x: 1056, startPoint y: 225, endPoint x: 1042, endPoint y: 214, distance: 18.3
click at [1055, 226] on span "Estado" at bounding box center [1051, 227] width 21 height 7
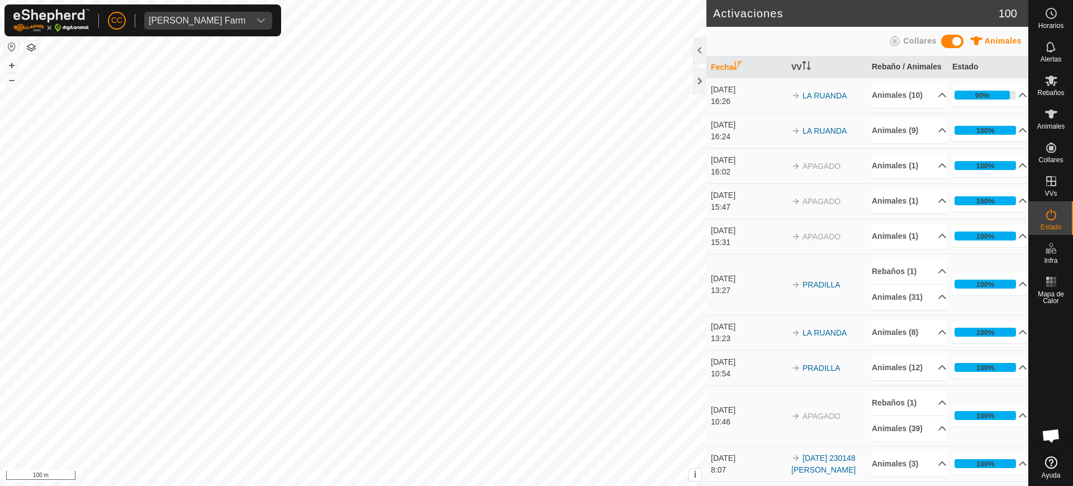
click at [1053, 215] on icon at bounding box center [1051, 214] width 13 height 13
click at [899, 108] on p-accordion-header "Animales (10)" at bounding box center [909, 95] width 75 height 25
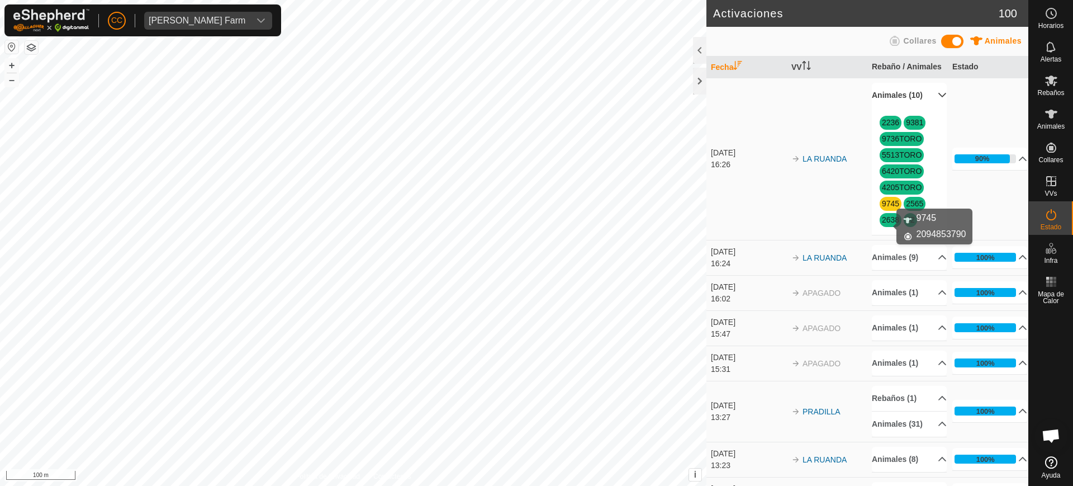
click at [884, 208] on link "9745" at bounding box center [890, 203] width 17 height 9
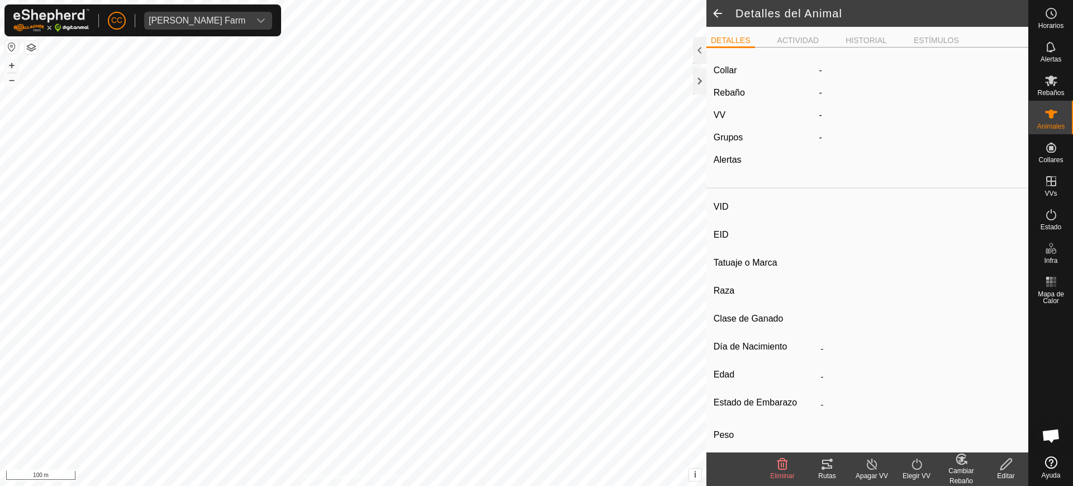
type input "9745"
type input "-"
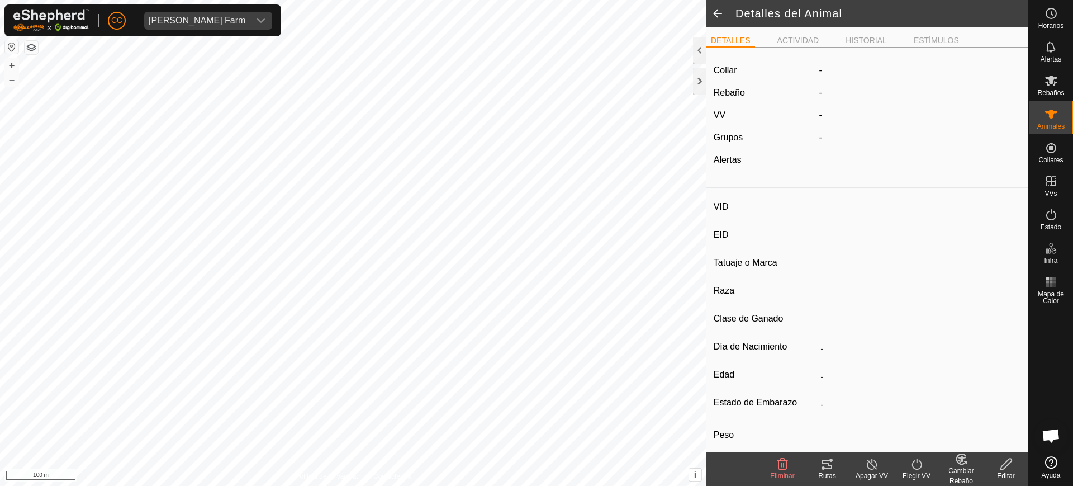
type input "0 kg"
type input "-"
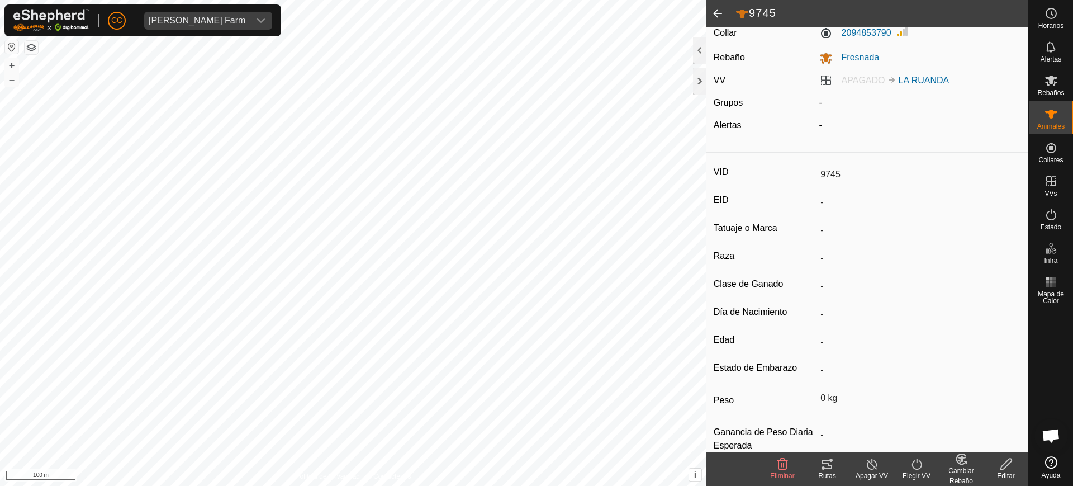
scroll to position [60, 0]
